Goal: Task Accomplishment & Management: Use online tool/utility

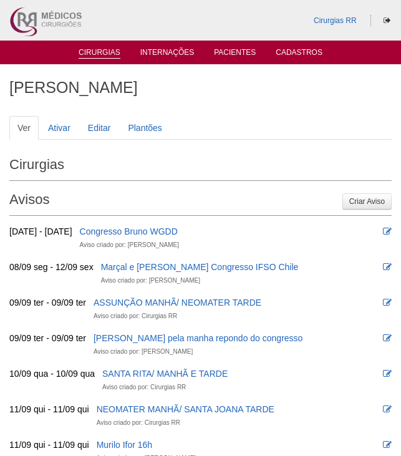
click at [101, 52] on link "Cirurgias" at bounding box center [100, 53] width 42 height 11
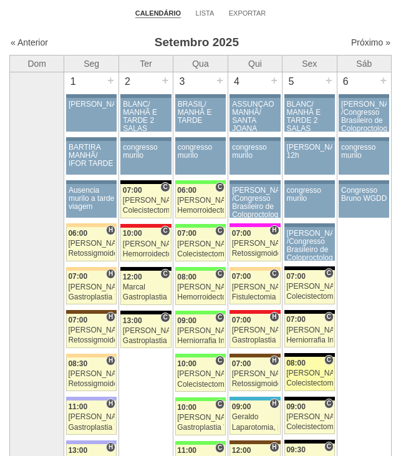
scroll to position [125, 0]
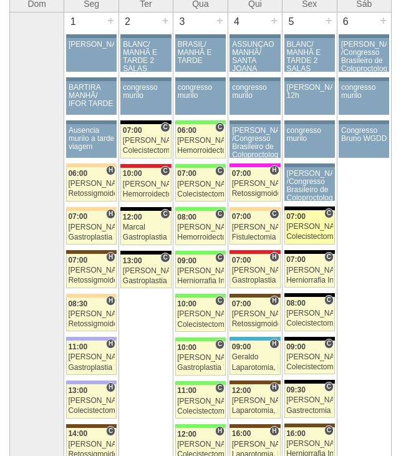
click at [303, 224] on div "[PERSON_NAME]" at bounding box center [309, 227] width 46 height 8
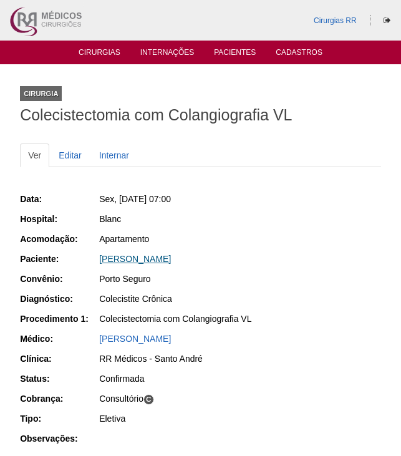
click at [171, 256] on link "KELLIANE SOUZA OKUZONO" at bounding box center [135, 259] width 72 height 10
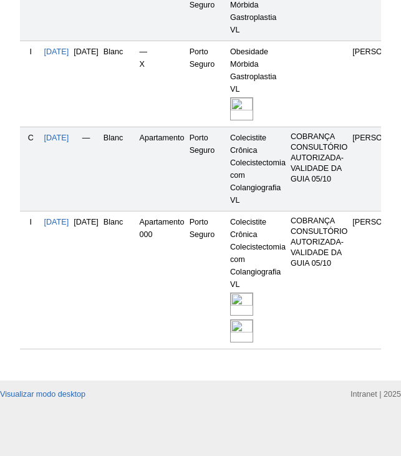
scroll to position [509, 0]
click at [253, 293] on img at bounding box center [241, 304] width 23 height 23
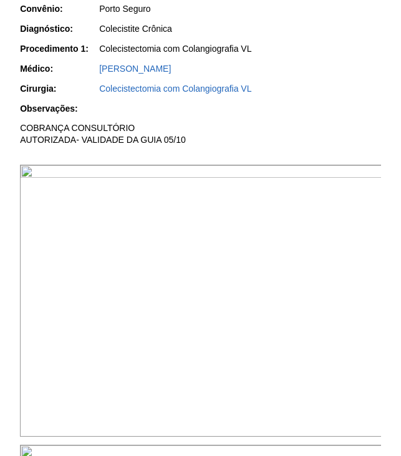
scroll to position [312, 0]
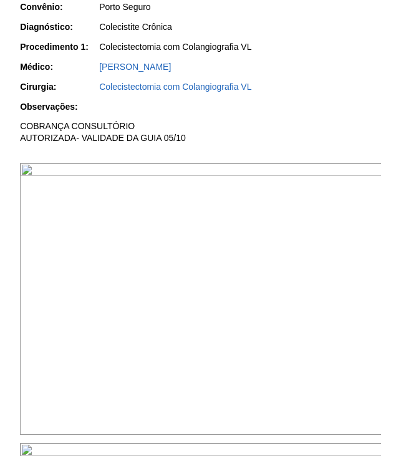
click at [277, 238] on img at bounding box center [201, 299] width 363 height 272
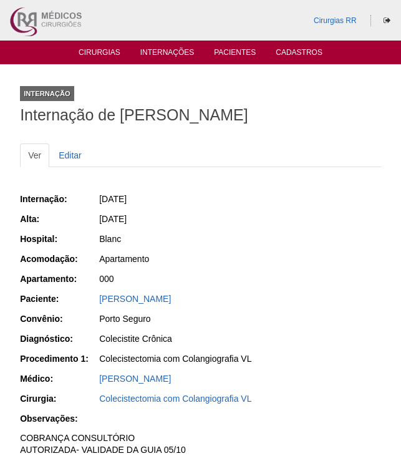
scroll to position [312, 0]
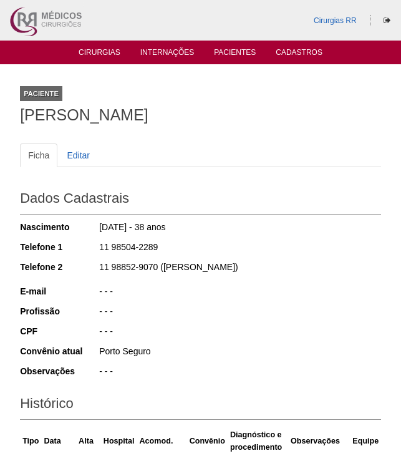
scroll to position [509, 0]
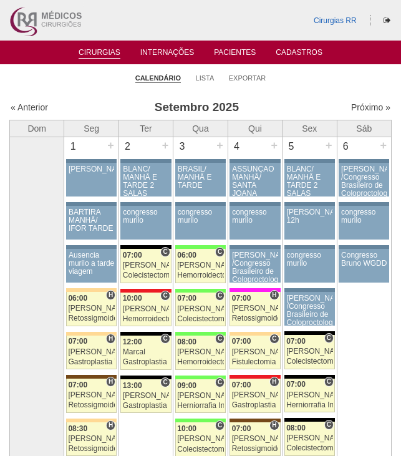
scroll to position [121, 0]
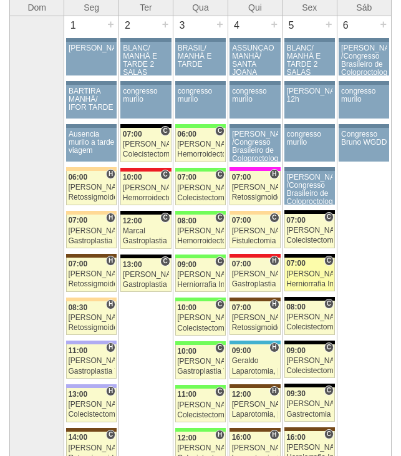
click at [310, 275] on div "Felipe Rossi" at bounding box center [309, 274] width 46 height 8
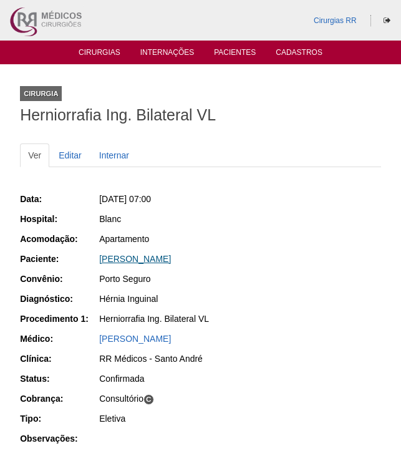
click at [171, 254] on link "CARLOS FERNANDO DE OLIVEIRA MORENA" at bounding box center [135, 259] width 72 height 10
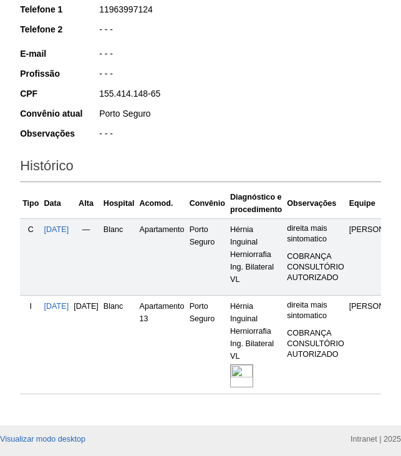
scroll to position [250, 0]
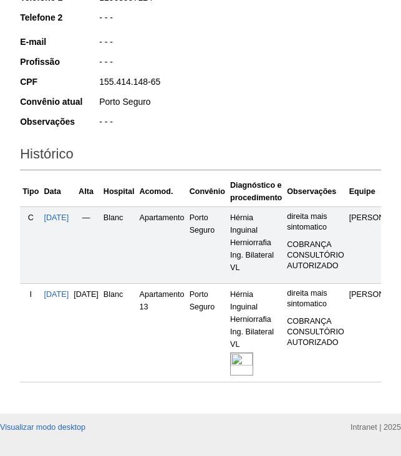
click at [253, 365] on img at bounding box center [241, 364] width 23 height 23
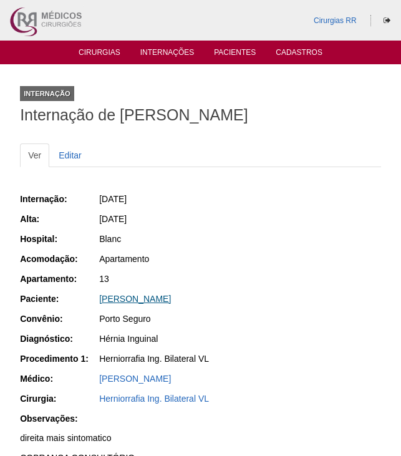
click at [160, 304] on link "[PERSON_NAME]" at bounding box center [135, 299] width 72 height 10
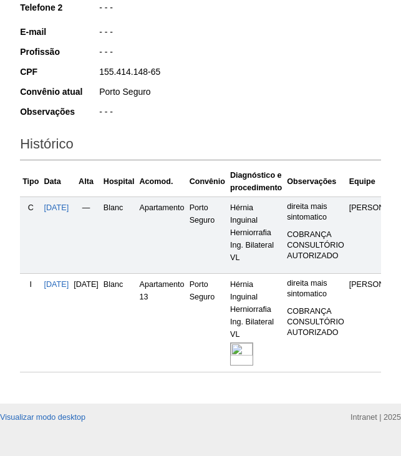
scroll to position [291, 0]
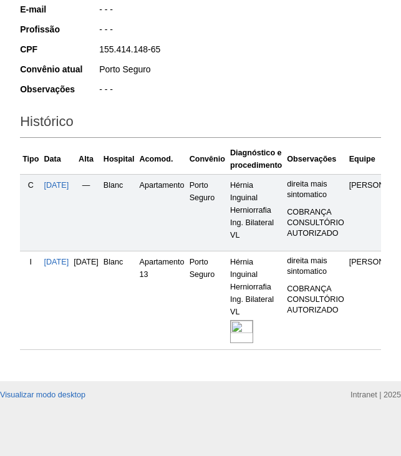
click at [253, 320] on img at bounding box center [241, 331] width 23 height 23
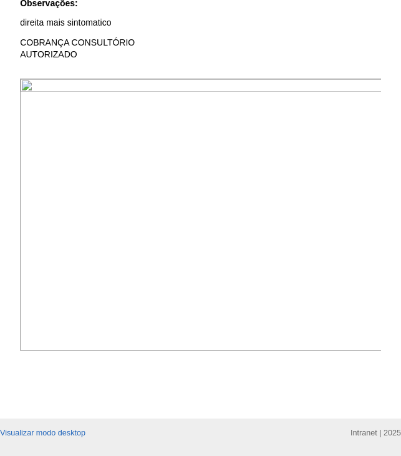
scroll to position [499, 0]
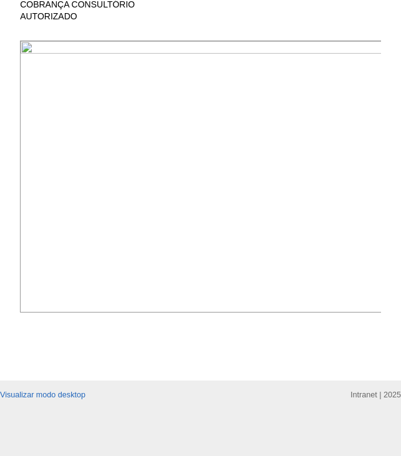
click at [294, 89] on img at bounding box center [201, 177] width 363 height 272
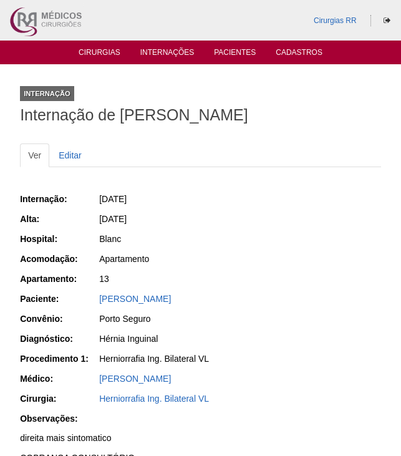
scroll to position [499, 0]
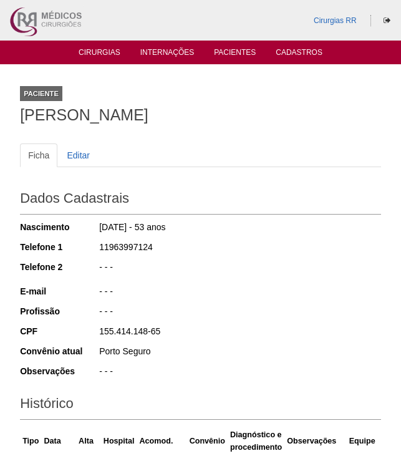
scroll to position [290, 0]
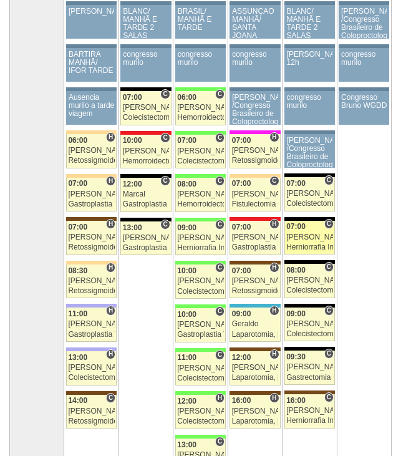
scroll to position [180, 0]
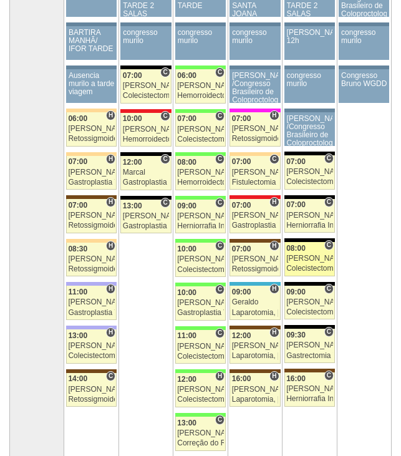
click at [312, 259] on div "[PERSON_NAME]" at bounding box center [309, 259] width 46 height 8
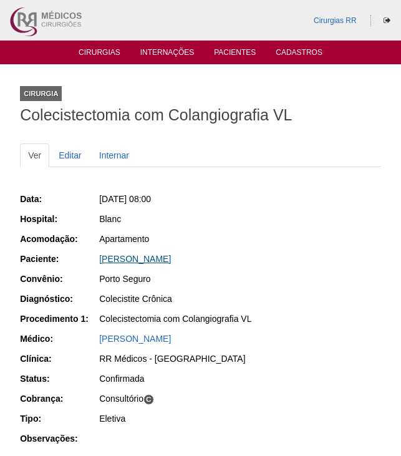
click at [171, 259] on link "[PERSON_NAME]" at bounding box center [135, 259] width 72 height 10
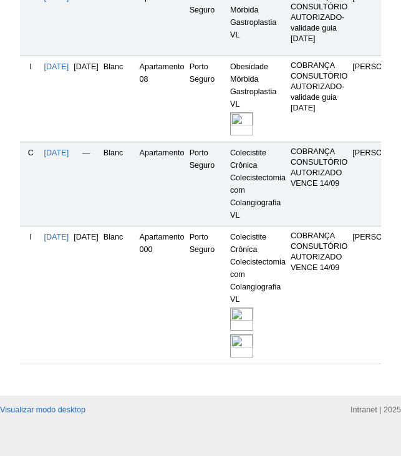
scroll to position [499, 0]
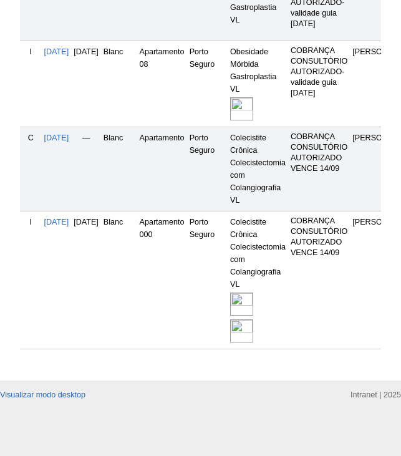
click at [253, 331] on img at bounding box center [241, 331] width 23 height 23
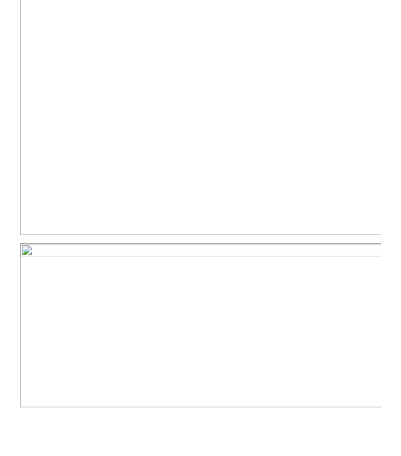
scroll to position [817, 0]
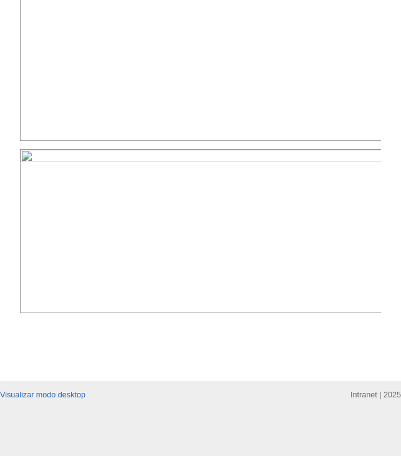
click at [157, 212] on img at bounding box center [201, 231] width 363 height 164
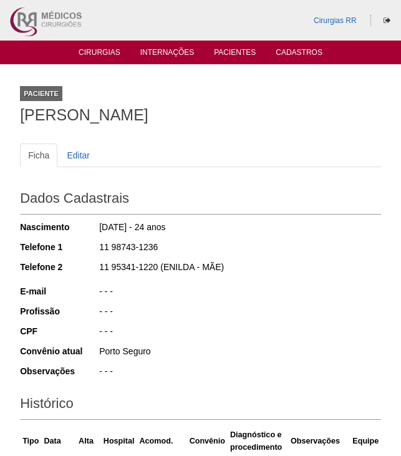
scroll to position [499, 0]
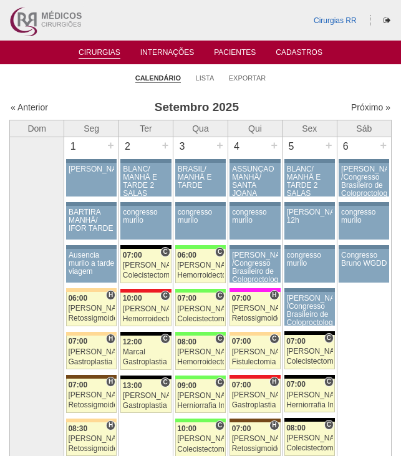
scroll to position [180, 0]
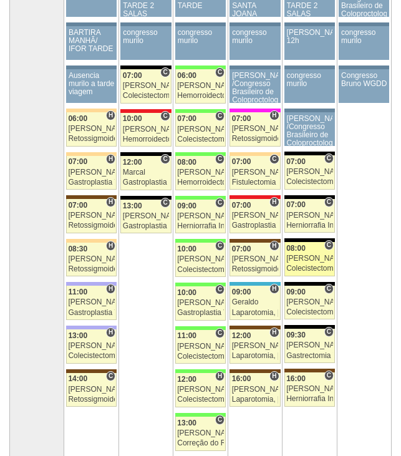
click at [323, 263] on link "88208 Nathan C 08:00 Nathan Colecistectomia com Colangiografia VL Hospital Blan…" at bounding box center [310, 259] width 51 height 34
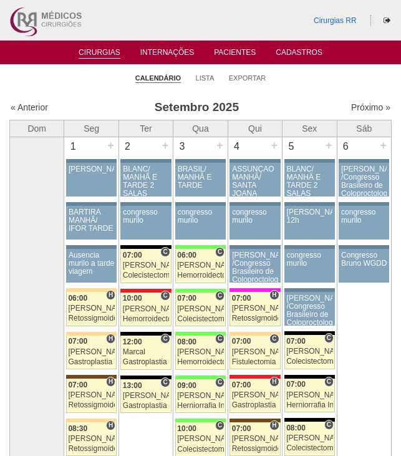
scroll to position [180, 0]
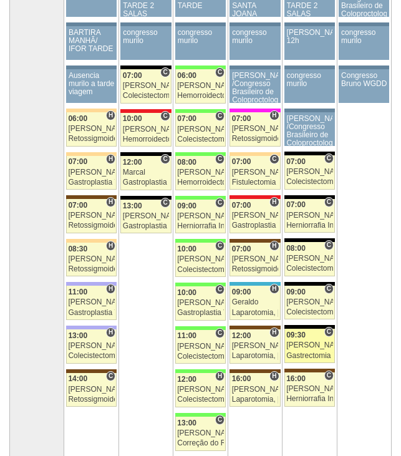
click at [307, 339] on div "09:30" at bounding box center [309, 335] width 46 height 8
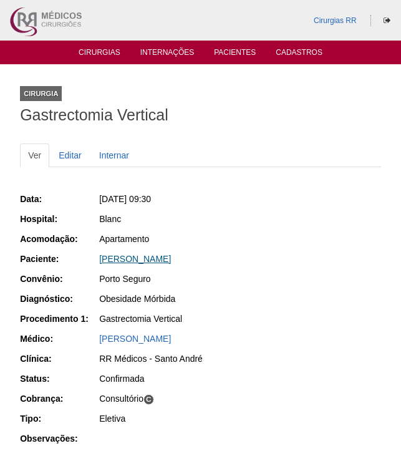
click at [171, 258] on link "ROSANGELA DA COSTA BERNINI" at bounding box center [135, 259] width 72 height 10
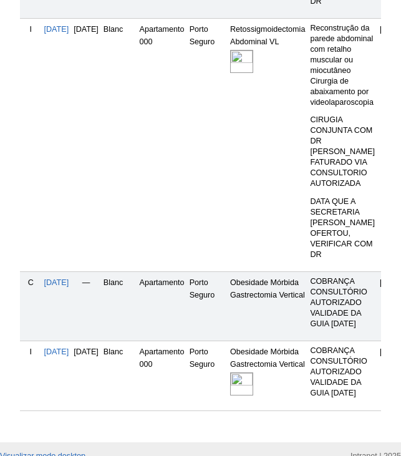
scroll to position [720, 0]
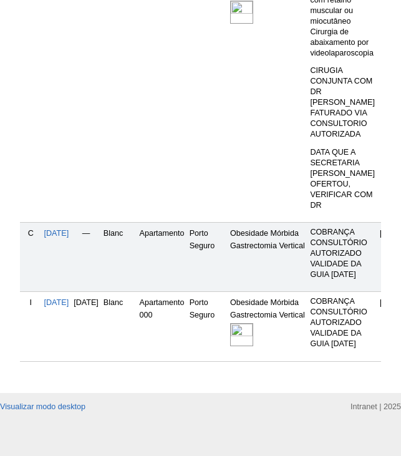
click at [253, 323] on img at bounding box center [241, 334] width 23 height 23
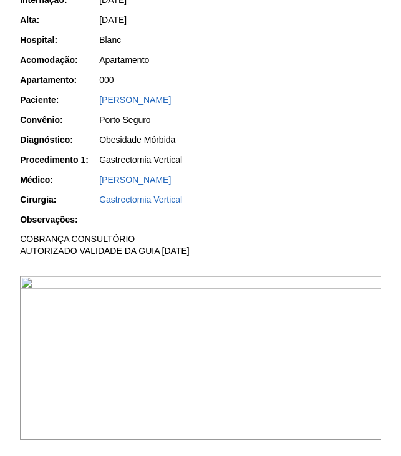
scroll to position [437, 0]
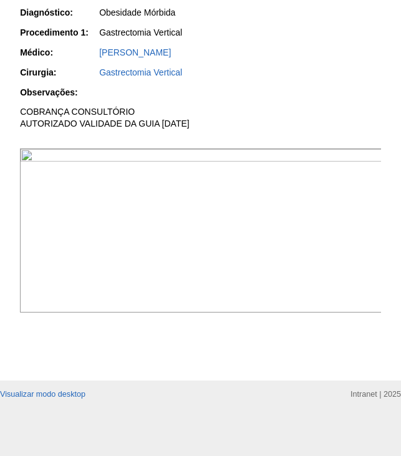
click at [267, 192] on img at bounding box center [201, 231] width 363 height 164
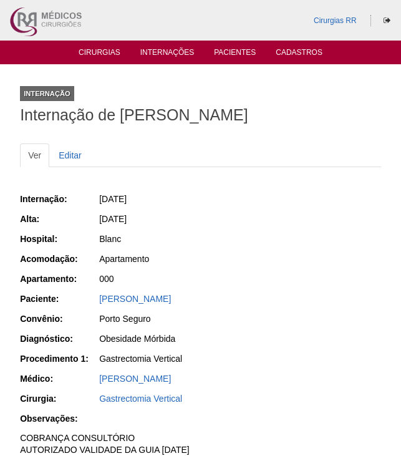
scroll to position [436, 0]
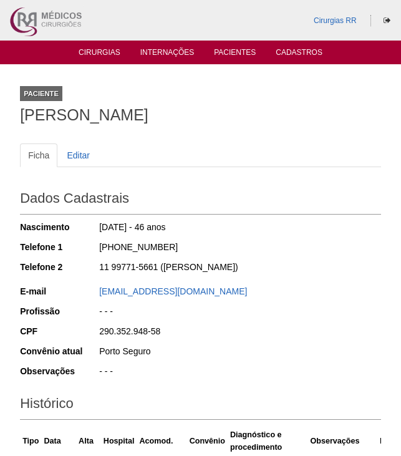
scroll to position [720, 0]
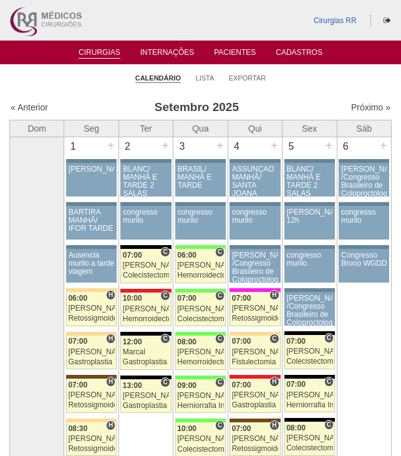
scroll to position [180, 0]
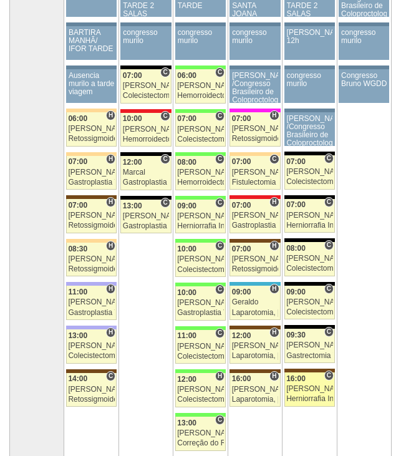
click at [304, 391] on div "[PERSON_NAME]" at bounding box center [309, 389] width 46 height 8
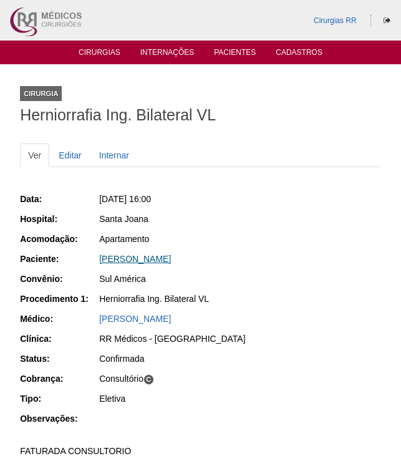
click at [171, 257] on link "[PERSON_NAME]" at bounding box center [135, 259] width 72 height 10
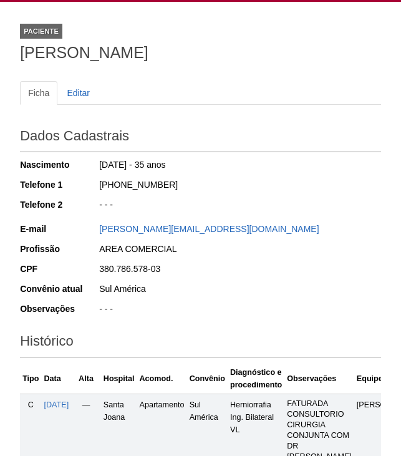
scroll to position [250, 0]
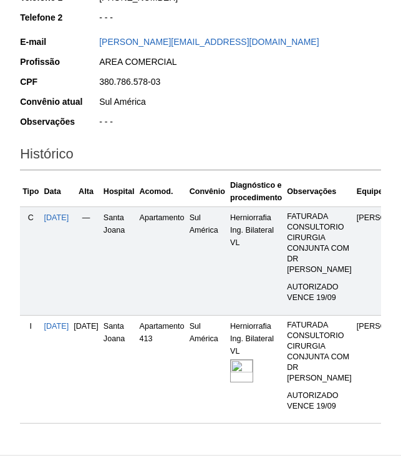
click at [253, 372] on img at bounding box center [241, 371] width 23 height 23
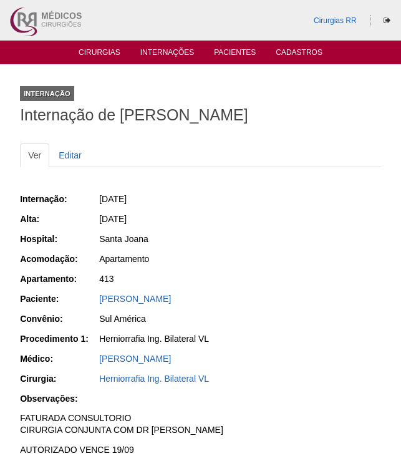
scroll to position [312, 0]
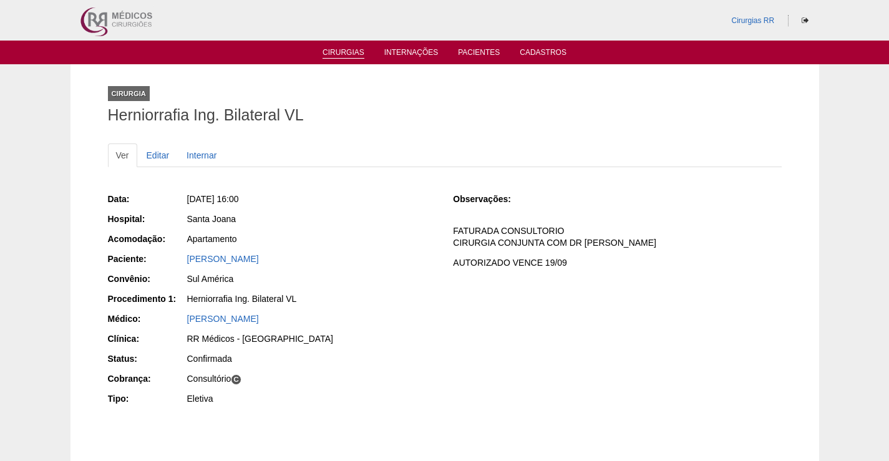
click at [337, 52] on link "Cirurgias" at bounding box center [344, 53] width 42 height 11
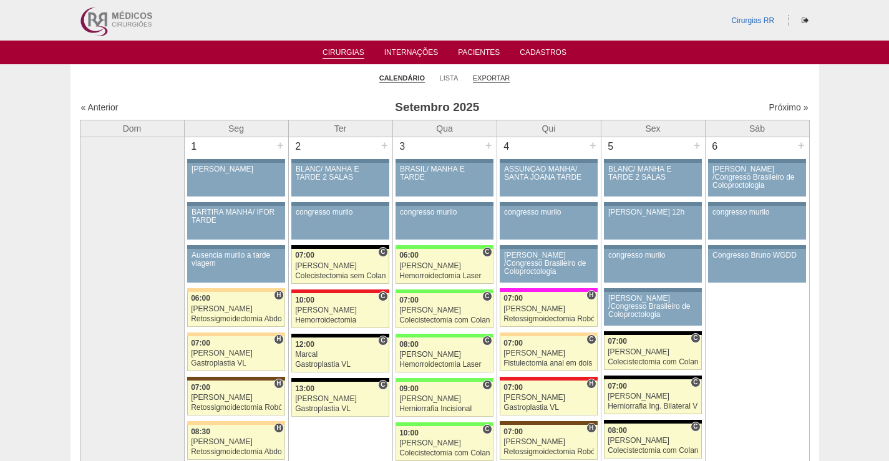
drag, startPoint x: 494, startPoint y: 73, endPoint x: 496, endPoint y: 79, distance: 6.7
click at [494, 76] on li "Exportar" at bounding box center [491, 77] width 37 height 17
click at [489, 80] on link "Exportar" at bounding box center [491, 78] width 37 height 9
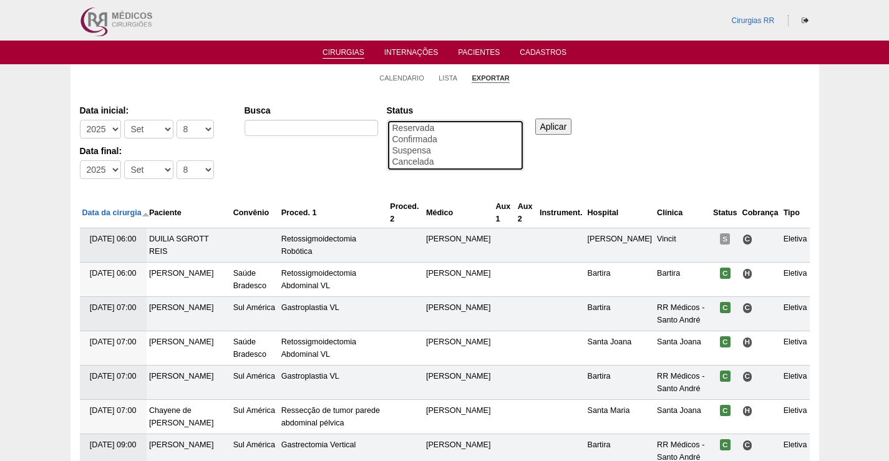
select select "conf"
click at [420, 140] on option "Confirmada" at bounding box center [455, 139] width 129 height 11
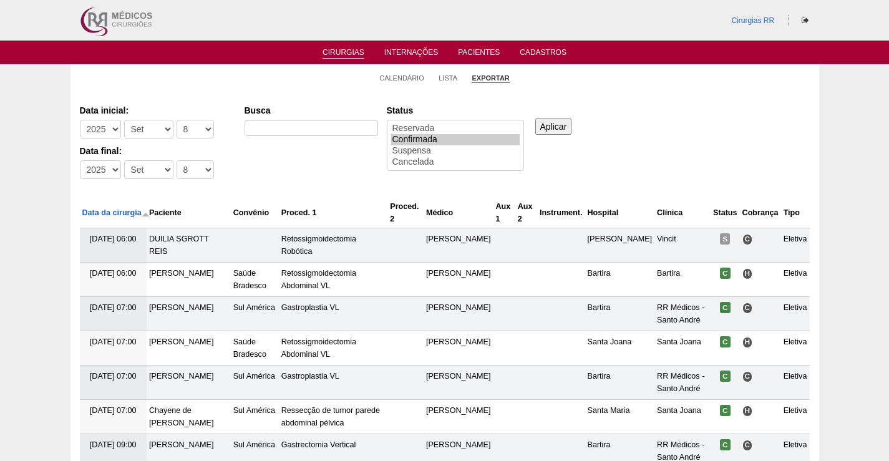
click at [554, 129] on input "Aplicar" at bounding box center [554, 127] width 37 height 16
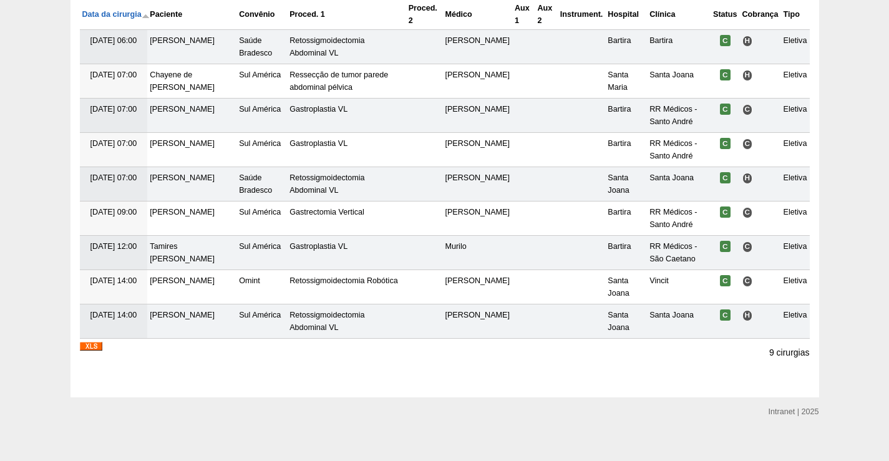
scroll to position [210, 0]
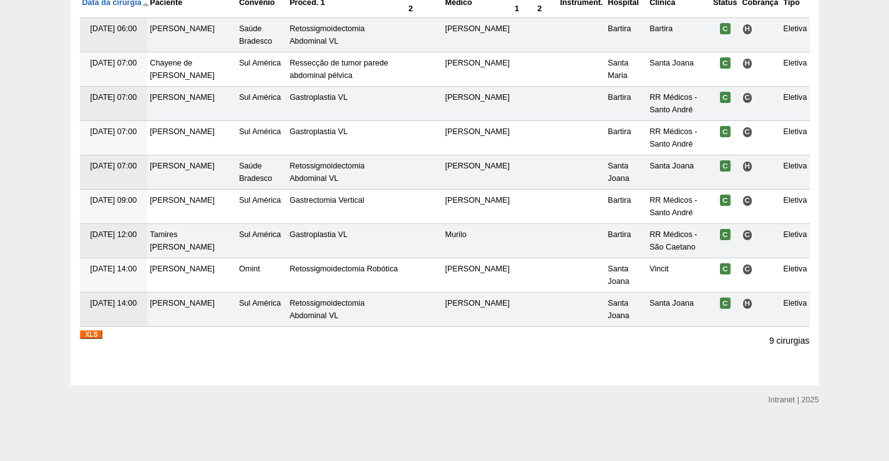
click at [87, 333] on img at bounding box center [91, 334] width 22 height 9
